Goal: Task Accomplishment & Management: Complete application form

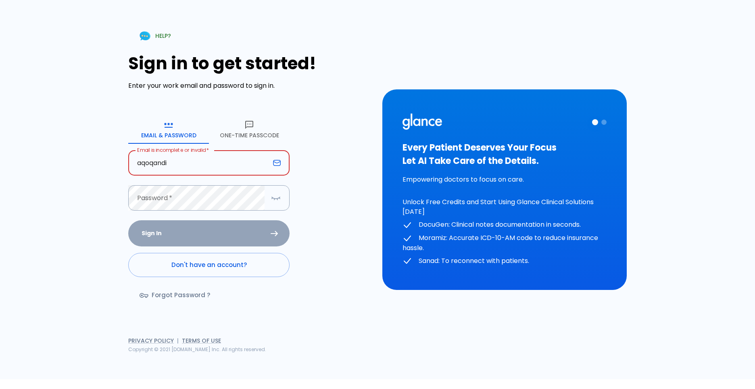
type input "aqoqandi"
click at [237, 117] on button "One-Time Passcode" at bounding box center [249, 129] width 81 height 29
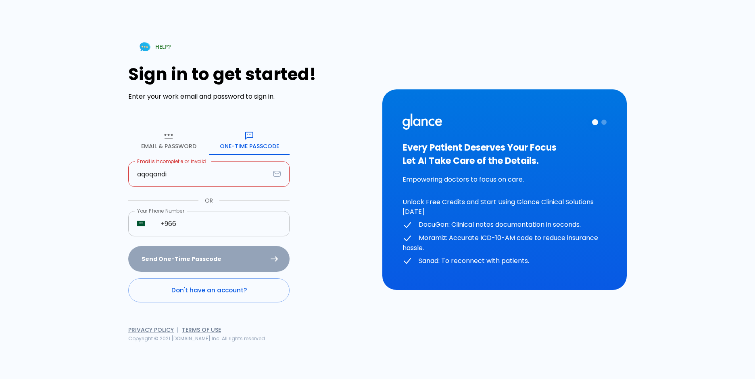
click at [212, 224] on input "+966" at bounding box center [221, 223] width 138 height 25
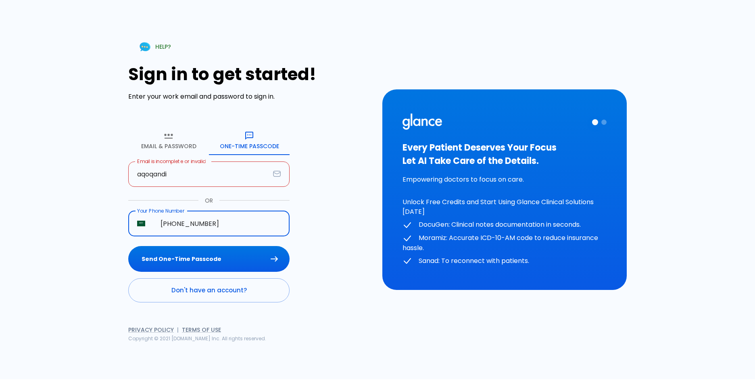
type input "[PHONE_NUMBER]"
click at [128, 246] on button "Send One-Time Passcode" at bounding box center [208, 259] width 161 height 26
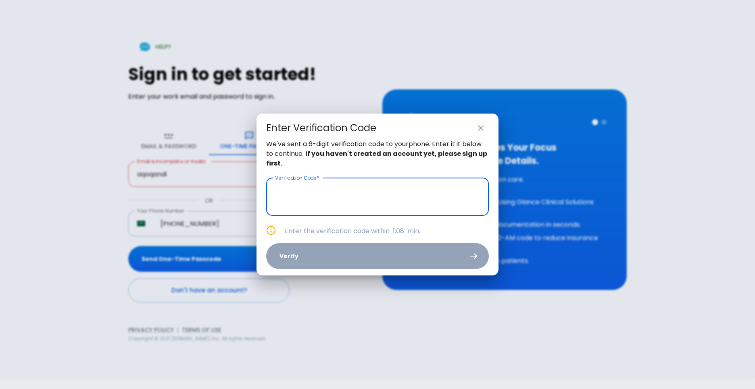
click at [362, 198] on input "text" at bounding box center [377, 197] width 223 height 38
click at [478, 128] on icon "close" at bounding box center [481, 128] width 10 height 10
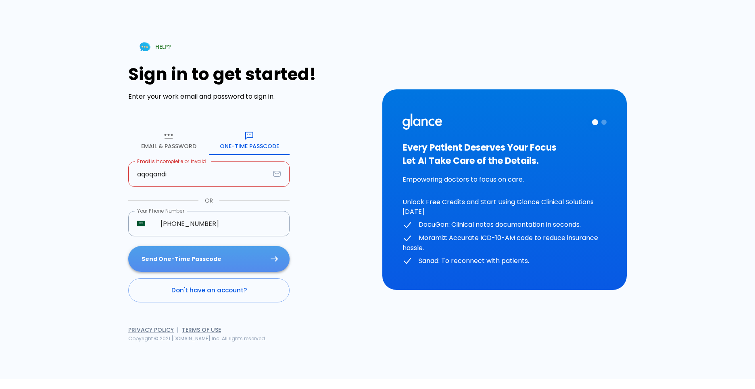
click at [219, 262] on button "Send One-Time Passcode" at bounding box center [208, 259] width 161 height 26
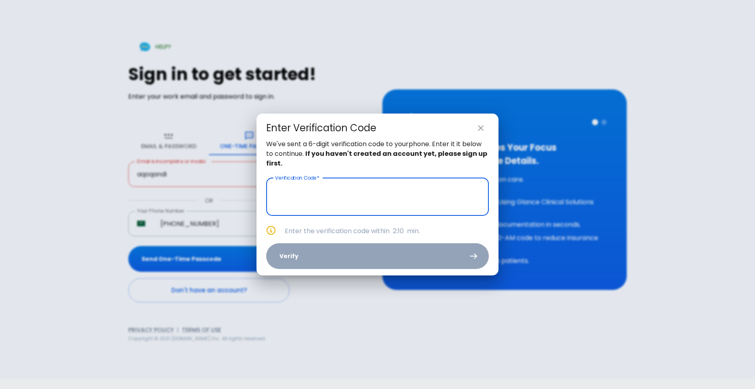
click at [483, 125] on icon "close" at bounding box center [481, 128] width 10 height 10
type input "_ _ _ _ _ _"
